Goal: Task Accomplishment & Management: Manage account settings

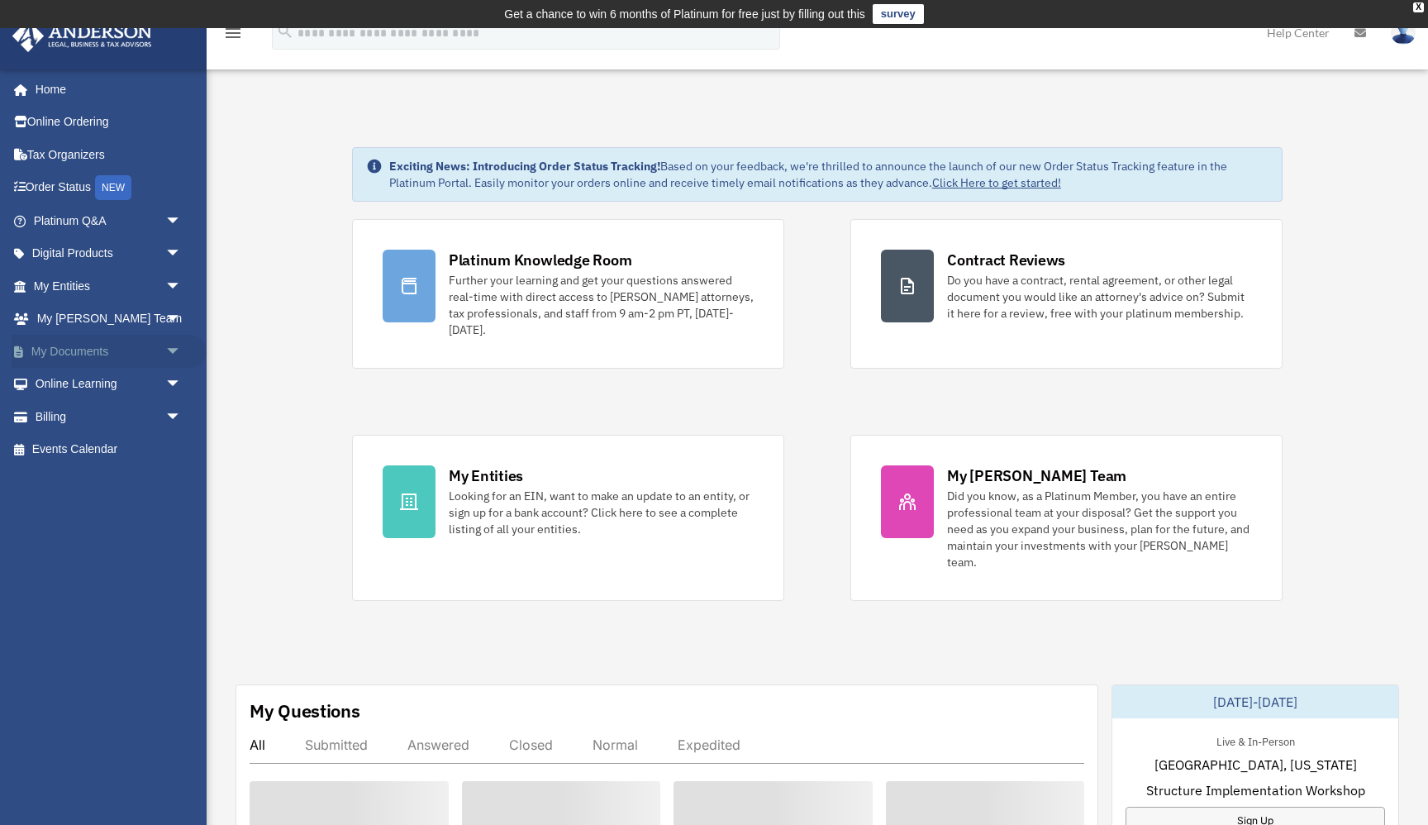
click at [126, 350] on link "My Documents arrow_drop_down" at bounding box center [109, 351] width 195 height 33
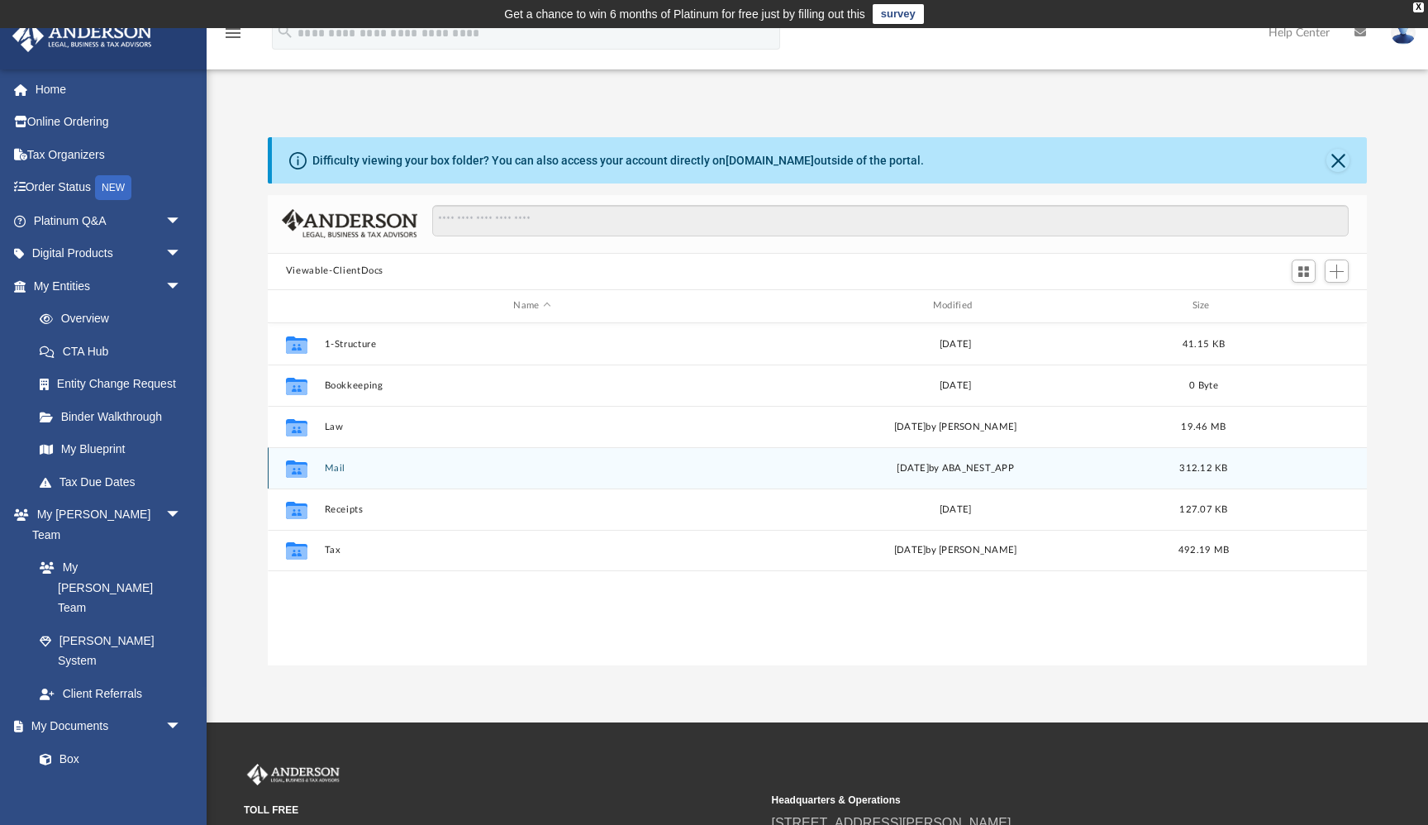
scroll to position [375, 1099]
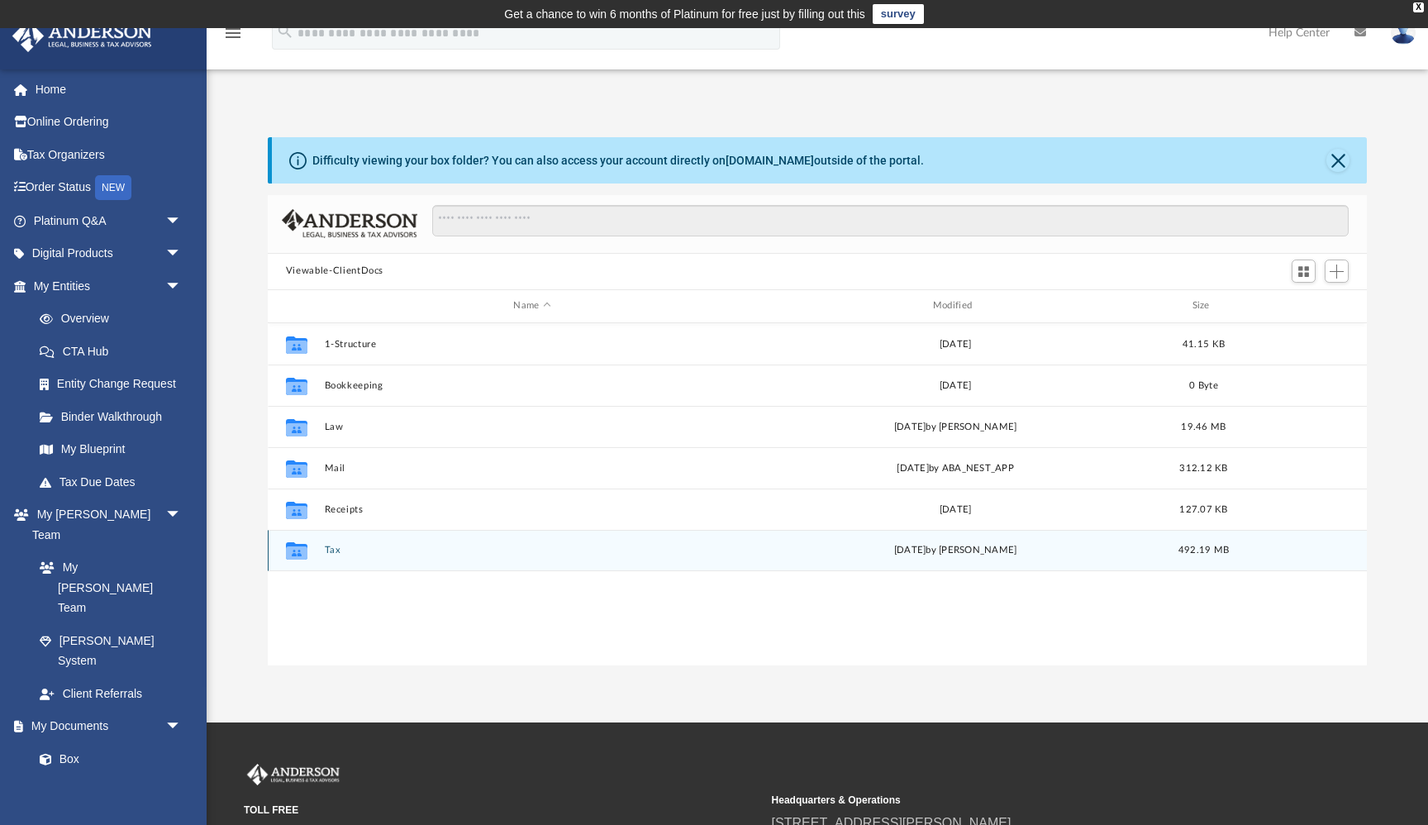
click at [336, 545] on button "Tax" at bounding box center [532, 550] width 416 height 11
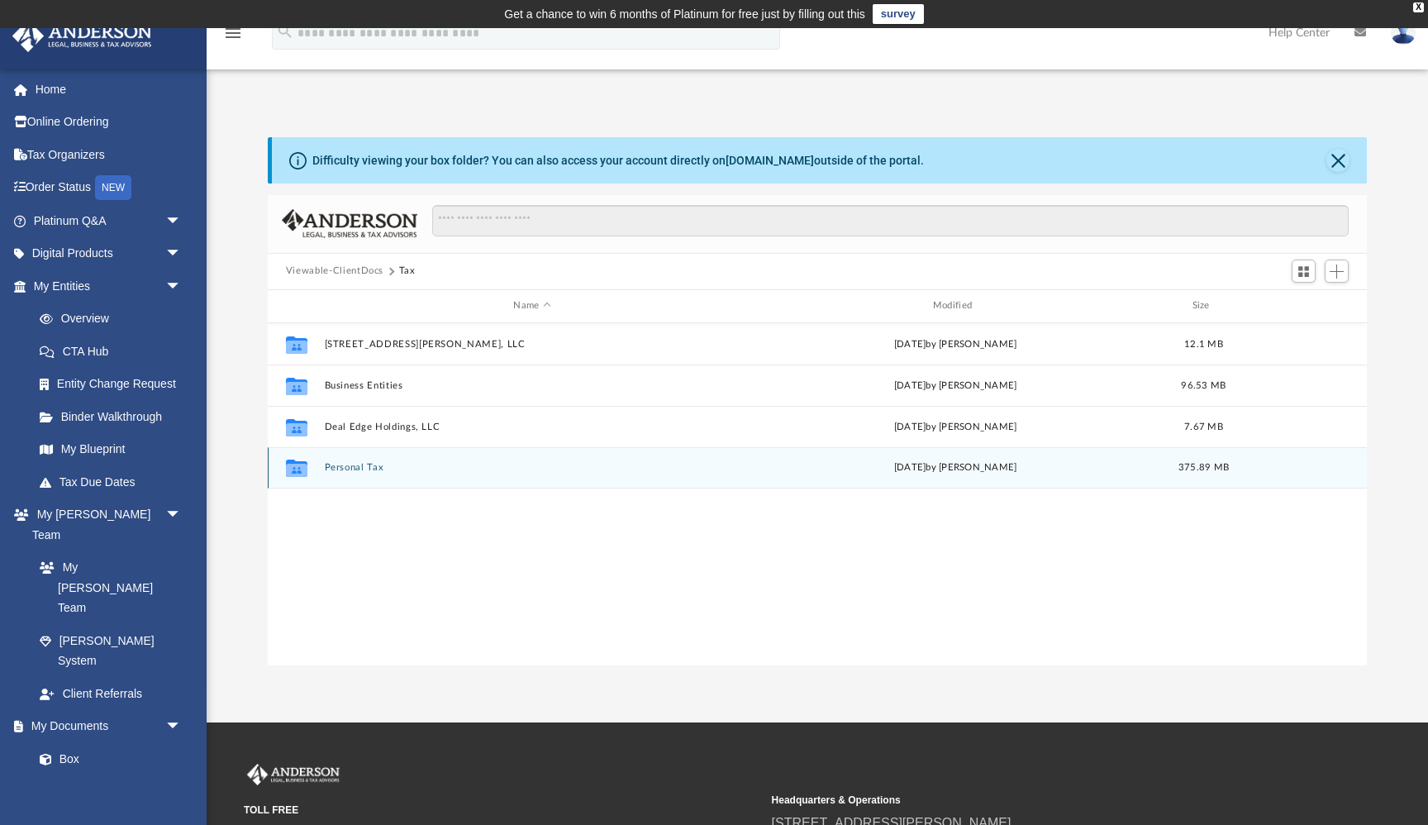
click at [362, 465] on button "Personal Tax" at bounding box center [532, 467] width 416 height 11
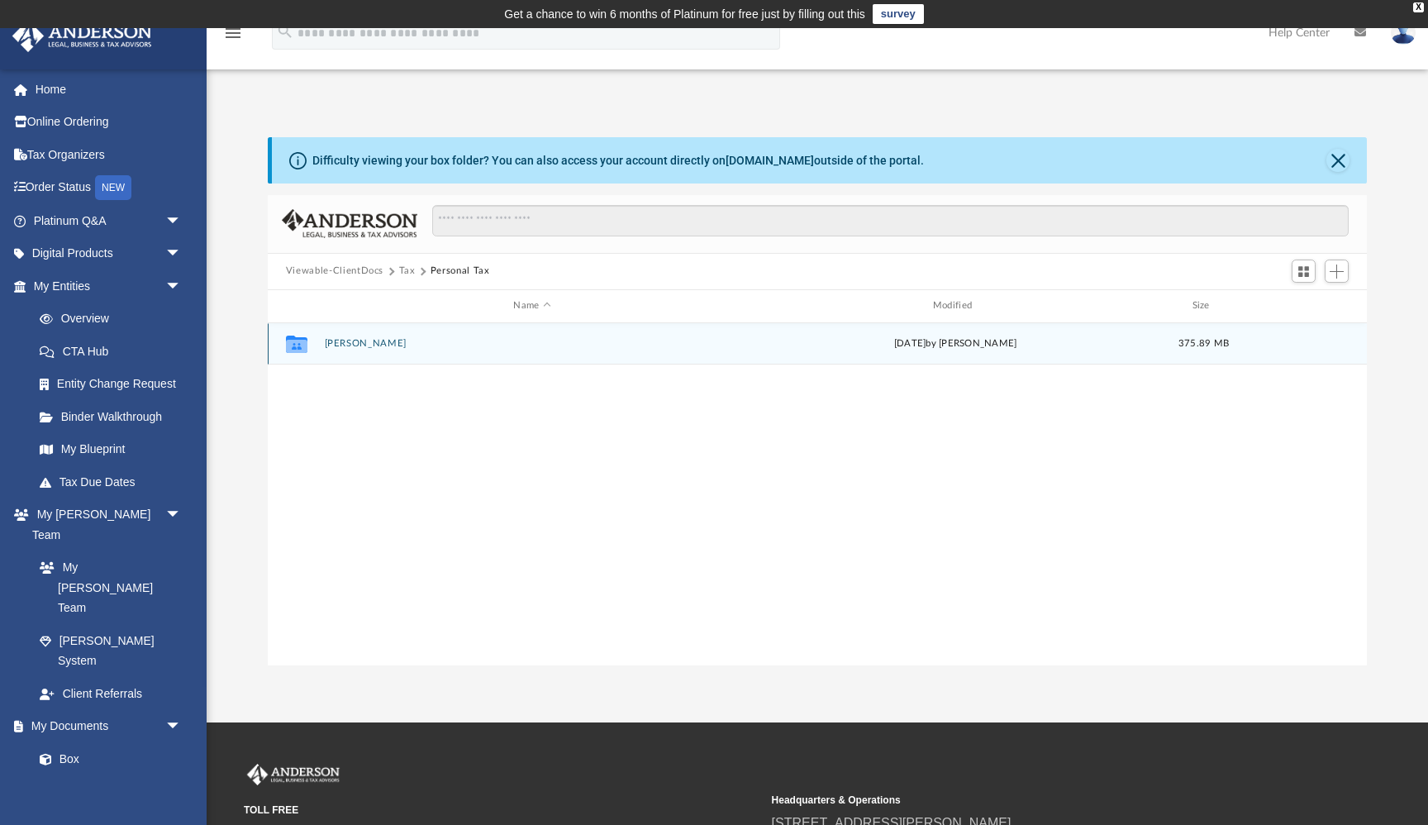
click at [360, 345] on button "Cleary, Brian" at bounding box center [532, 343] width 416 height 11
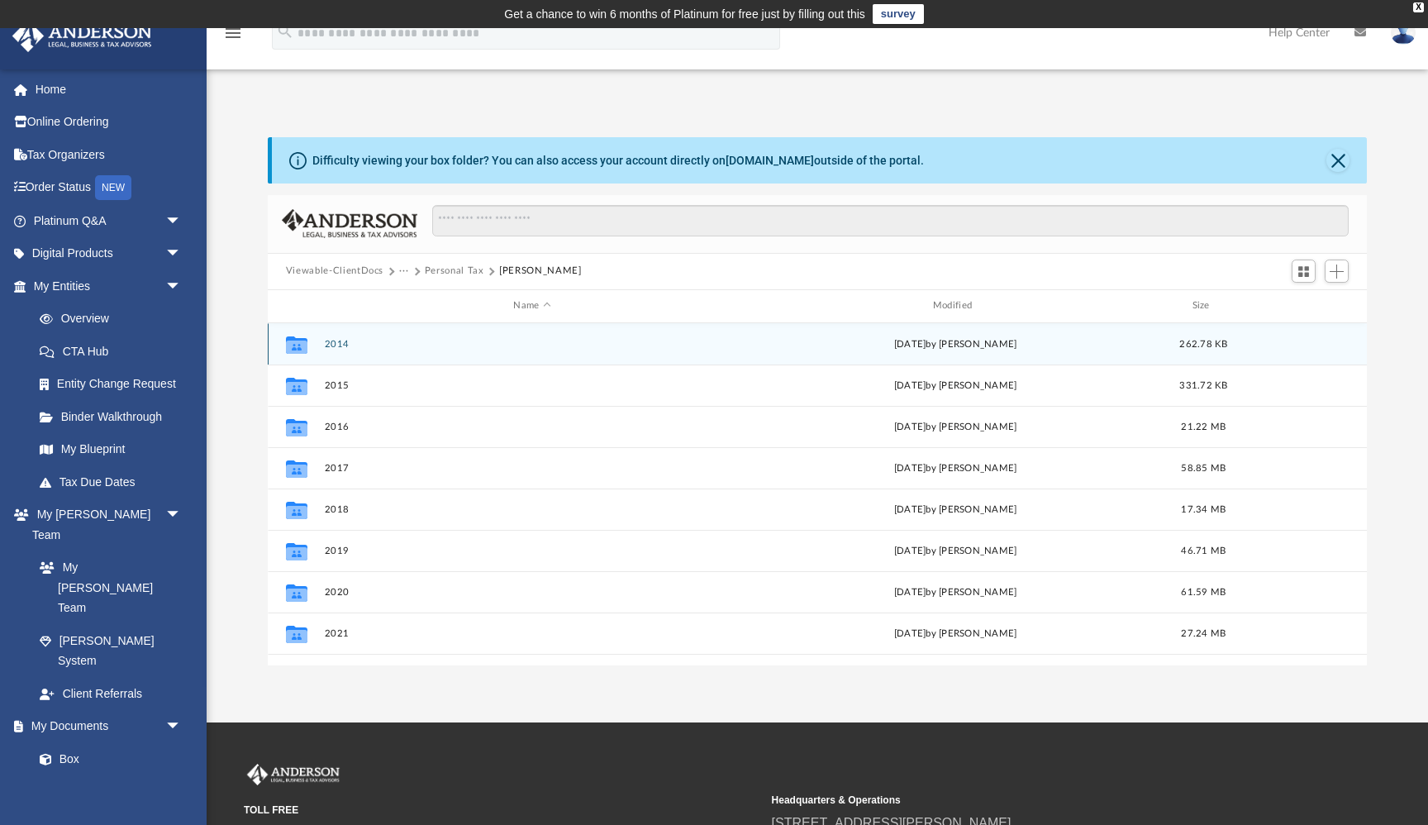
scroll to position [112, 0]
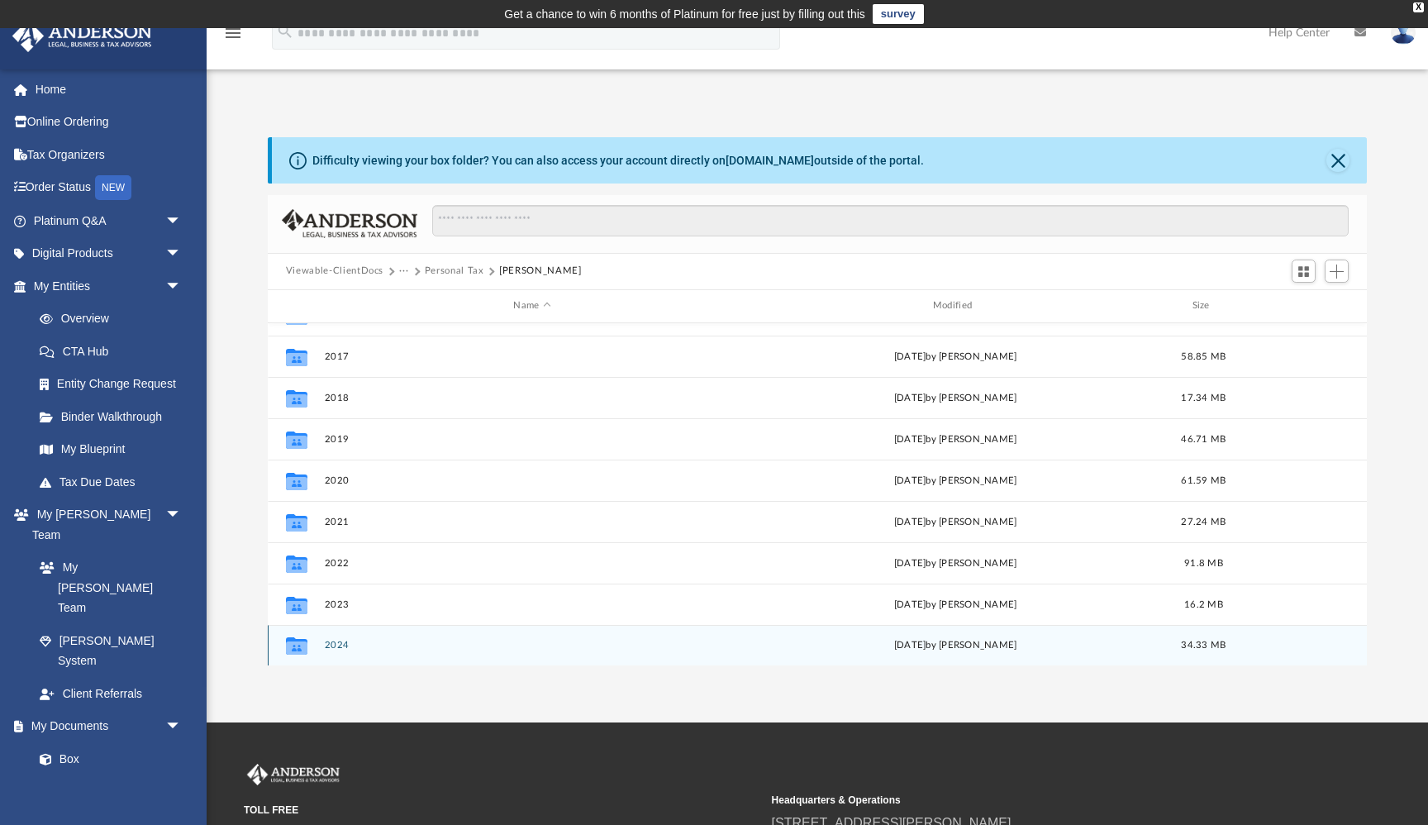
click at [341, 646] on button "2024" at bounding box center [532, 645] width 416 height 11
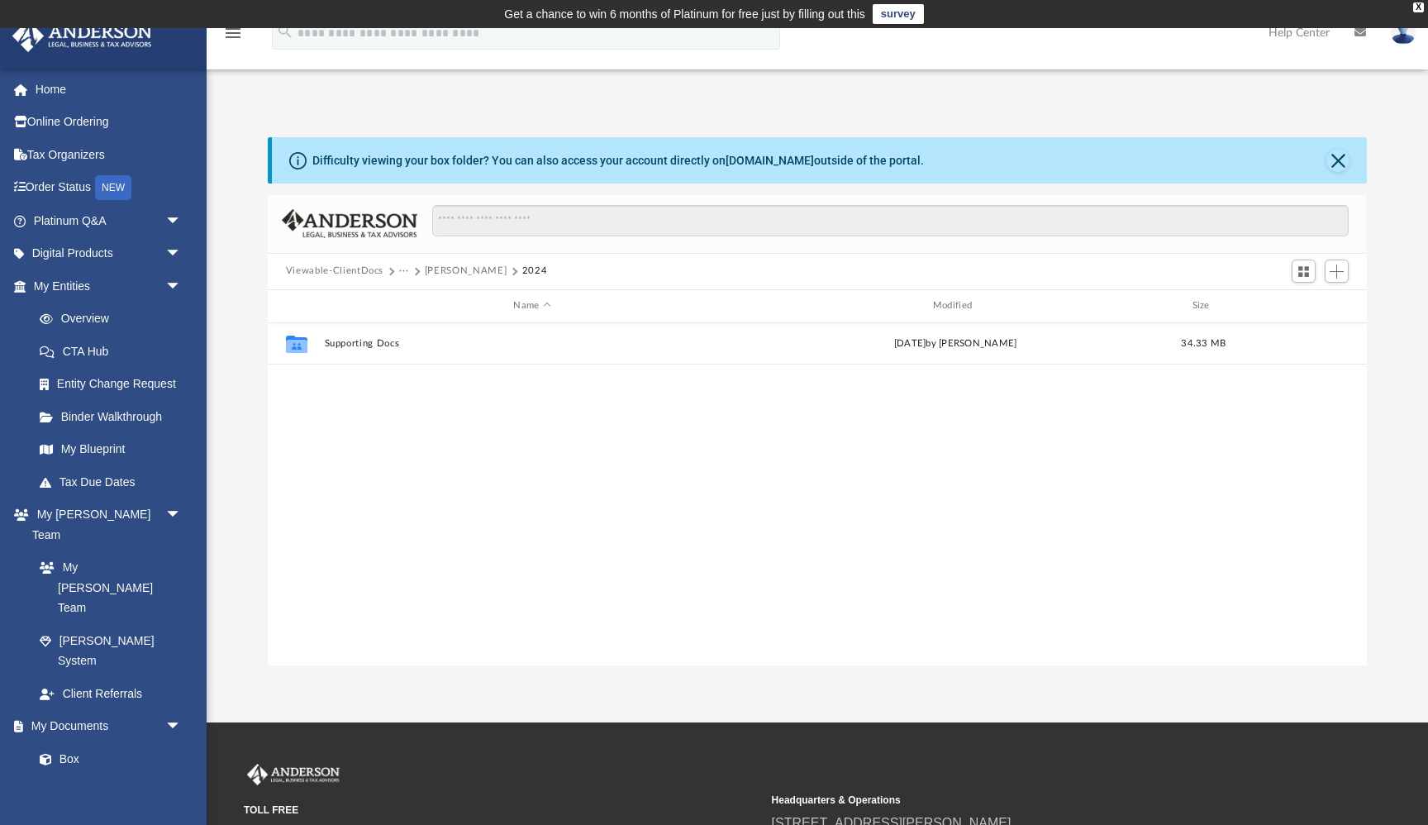
scroll to position [0, 0]
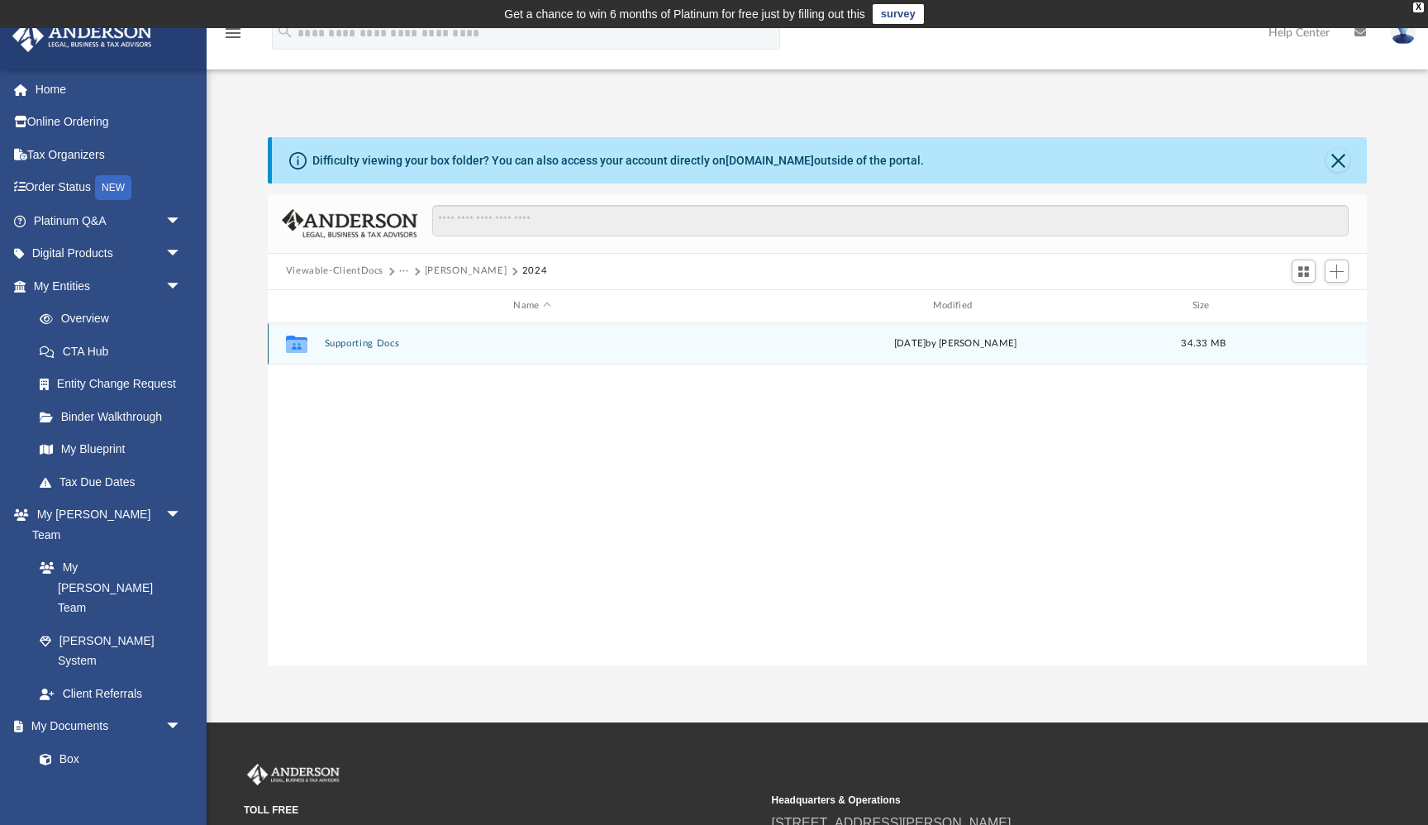
click at [379, 347] on button "Supporting Docs" at bounding box center [532, 343] width 416 height 11
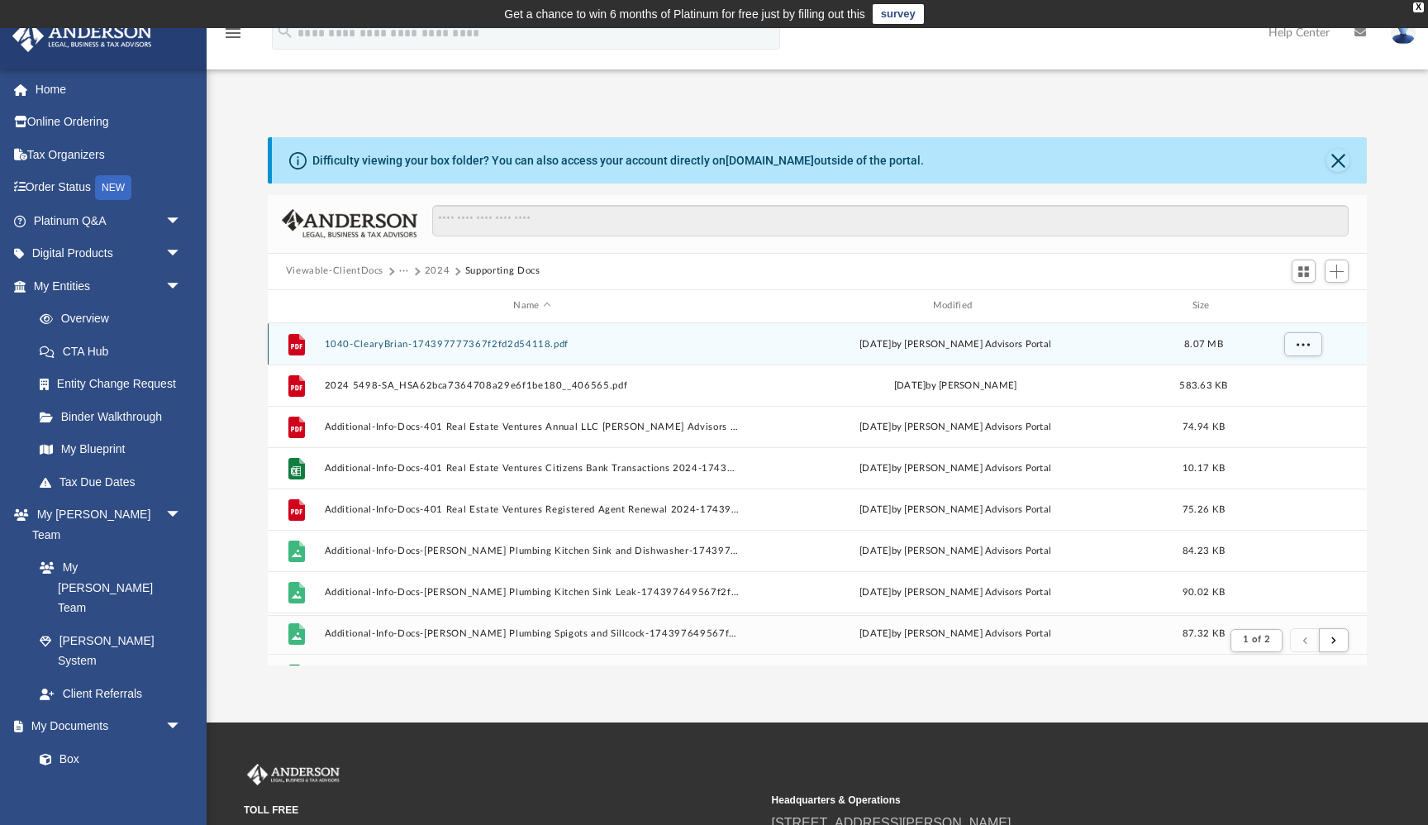
scroll to position [1, 1]
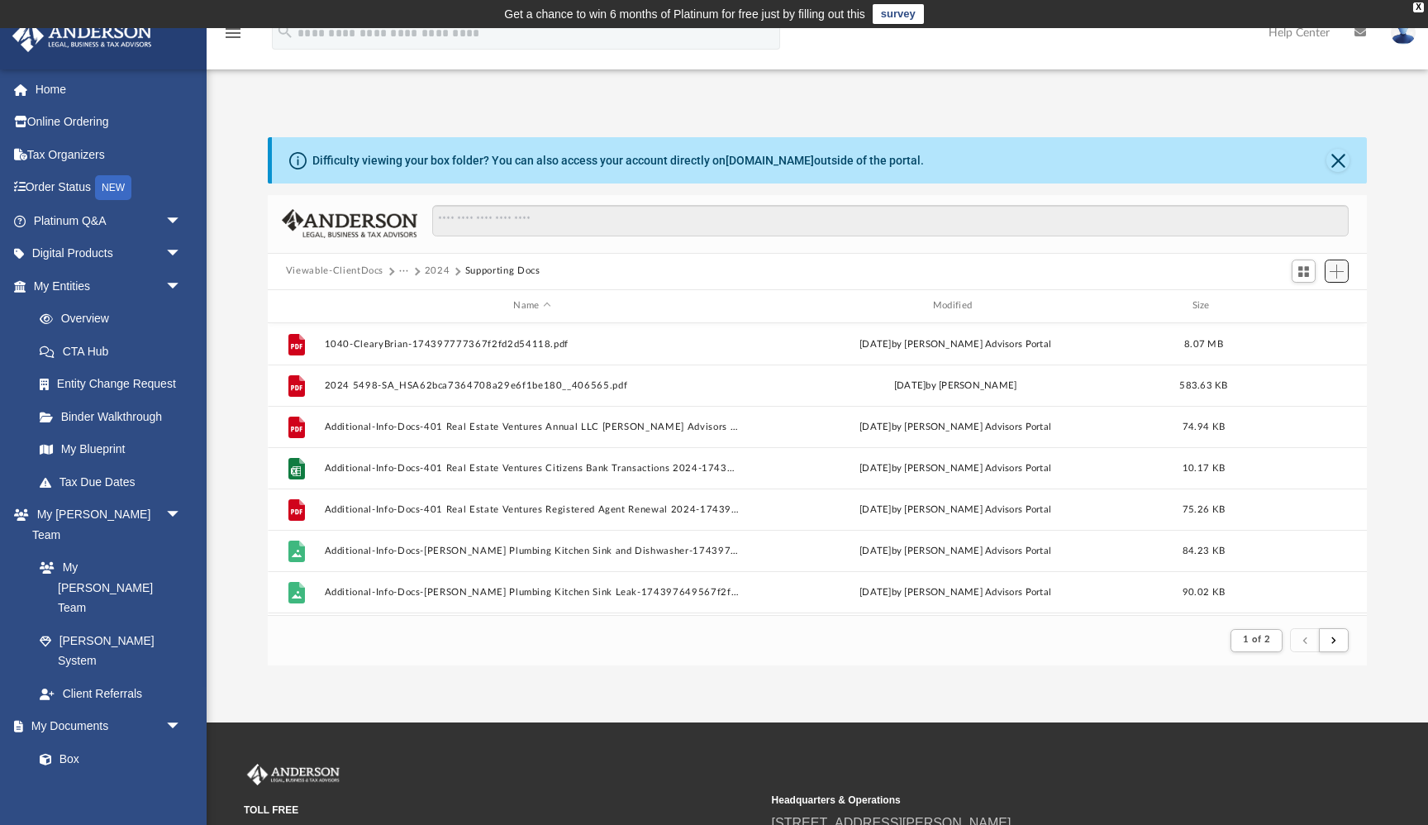
click at [1334, 265] on span "Add" at bounding box center [1337, 271] width 14 height 14
click at [1308, 303] on li "Upload" at bounding box center [1313, 303] width 53 height 17
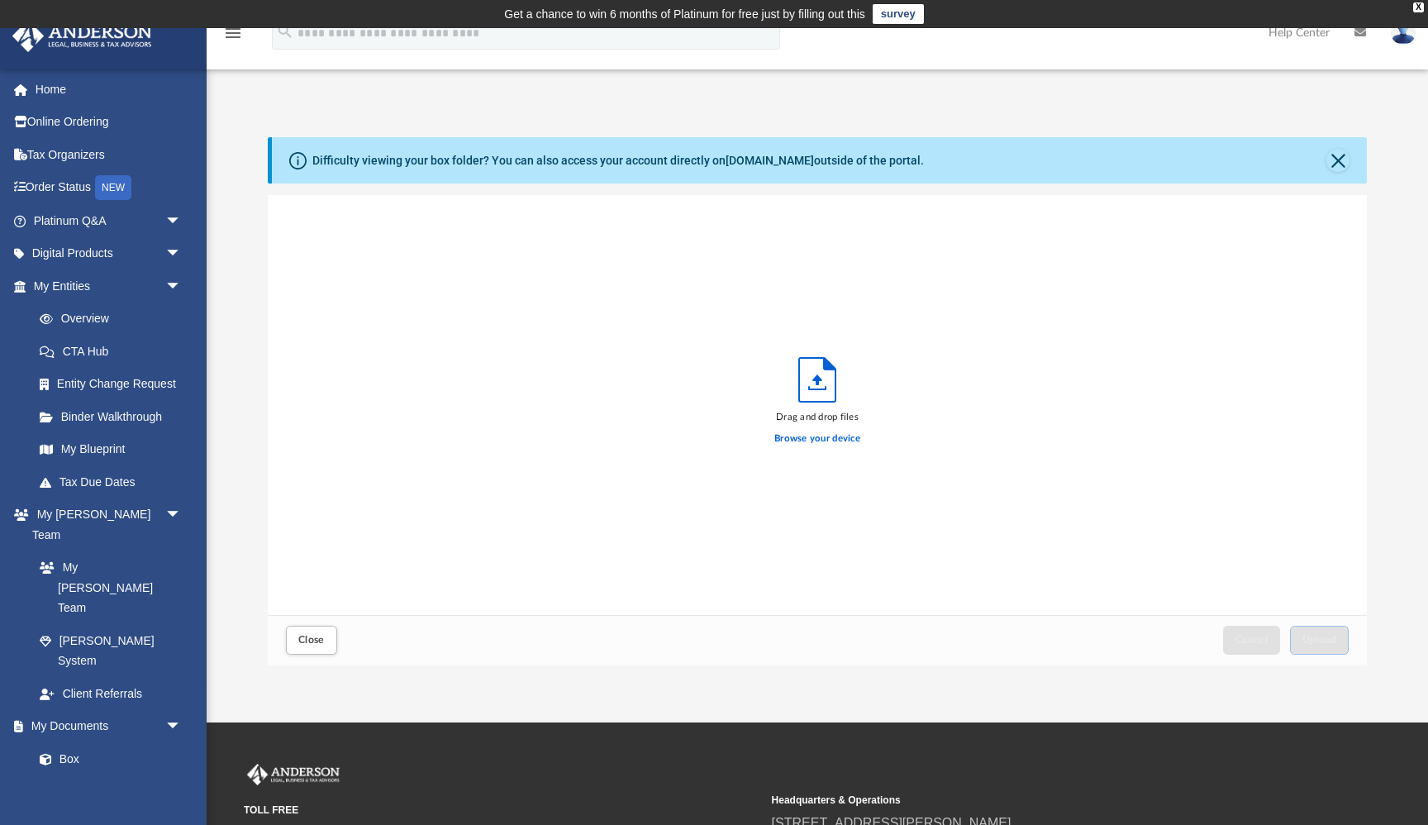
scroll to position [419, 1099]
click at [831, 441] on label "Browse your device" at bounding box center [817, 438] width 86 height 15
click at [0, 0] on input "Browse your device" at bounding box center [0, 0] width 0 height 0
click at [1331, 645] on span "Upload" at bounding box center [1320, 640] width 35 height 10
click at [314, 640] on span "Close" at bounding box center [311, 640] width 26 height 10
